Goal: Information Seeking & Learning: Compare options

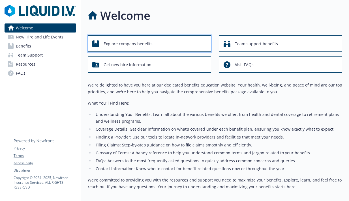
click at [164, 43] on div "Explore company benefits" at bounding box center [150, 44] width 116 height 11
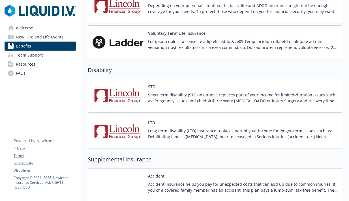
scroll to position [451, 0]
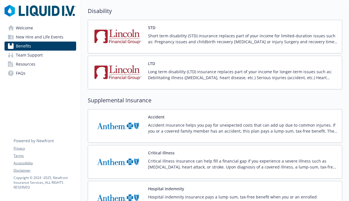
click at [203, 35] on p "Short term disability (STD) insurance replaces part of your income for limited-…" at bounding box center [242, 39] width 189 height 12
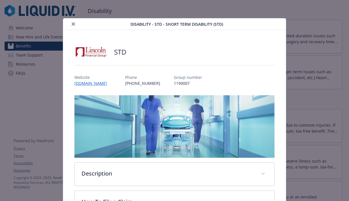
scroll to position [17, 0]
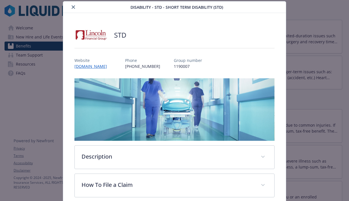
click at [73, 8] on icon "close" at bounding box center [73, 6] width 3 height 3
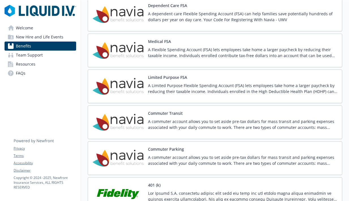
scroll to position [784, 0]
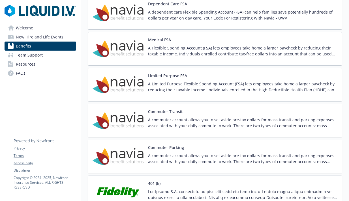
click at [217, 119] on p "A commuter account allows you to set aside pre-tax dollars for mass transit and…" at bounding box center [242, 123] width 189 height 12
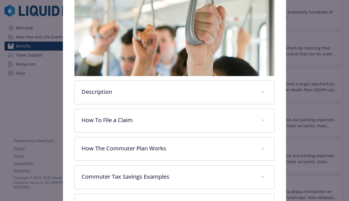
scroll to position [111, 0]
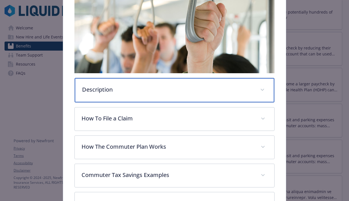
click at [202, 86] on p "Description" at bounding box center [167, 90] width 171 height 8
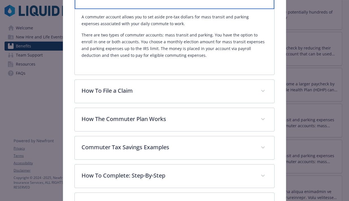
scroll to position [207, 0]
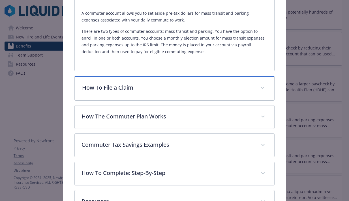
click at [203, 86] on p "How To File a Claim" at bounding box center [167, 88] width 171 height 8
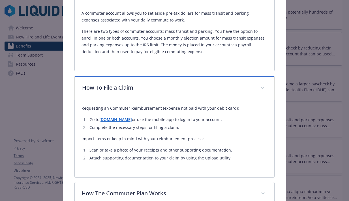
click at [195, 84] on p "How To File a Claim" at bounding box center [167, 88] width 171 height 8
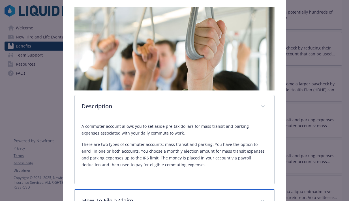
scroll to position [0, 0]
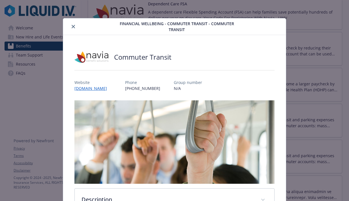
click at [73, 25] on icon "close" at bounding box center [73, 26] width 3 height 3
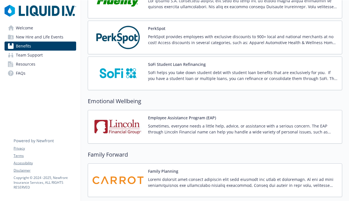
scroll to position [977, 0]
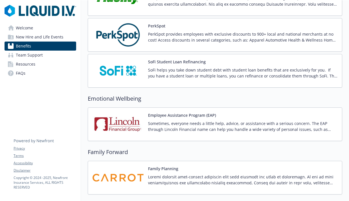
click at [224, 124] on p "Sometimes, everyone needs a little help, advice, or assistance with a serious c…" at bounding box center [242, 127] width 189 height 12
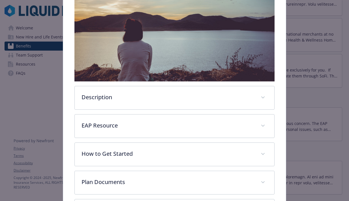
scroll to position [106, 0]
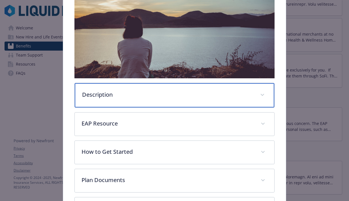
click at [210, 97] on p "Description" at bounding box center [167, 95] width 171 height 8
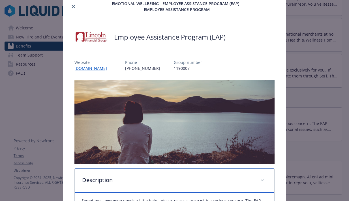
scroll to position [0, 0]
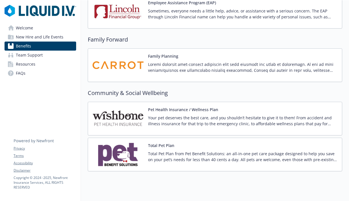
scroll to position [1101, 0]
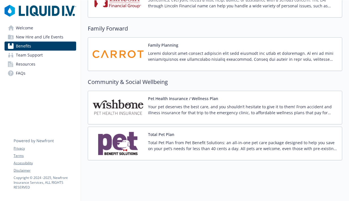
click at [54, 38] on span "New Hire and Life Events" at bounding box center [40, 37] width 48 height 9
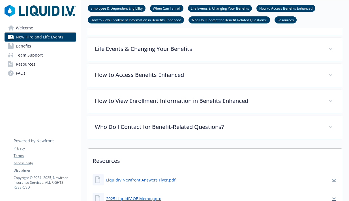
scroll to position [288, 0]
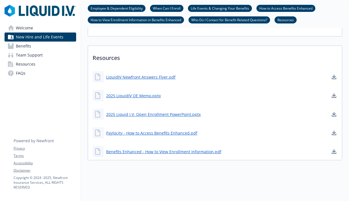
click at [39, 60] on link "Resources" at bounding box center [41, 64] width 72 height 9
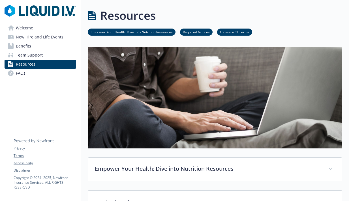
click at [24, 46] on span "Benefits" at bounding box center [23, 46] width 15 height 9
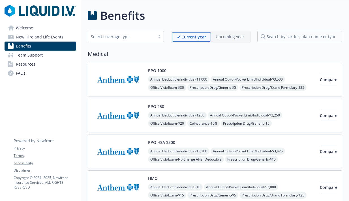
scroll to position [17, 0]
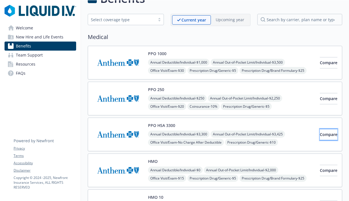
click at [320, 136] on button "Compare" at bounding box center [329, 134] width 18 height 11
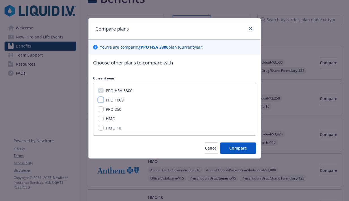
click at [103, 100] on input "PPO 1000" at bounding box center [101, 100] width 6 height 6
checkbox input "true"
click at [101, 109] on input "PPO 250" at bounding box center [101, 109] width 6 height 6
checkbox input "true"
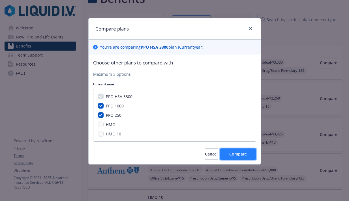
click at [229, 153] on button "Compare" at bounding box center [238, 154] width 36 height 11
